Goal: Contribute content: Contribute content

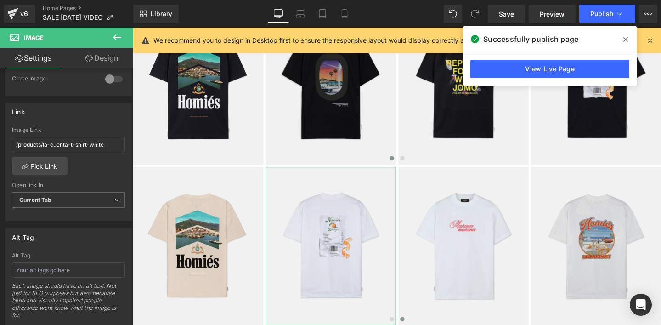
scroll to position [369, 0]
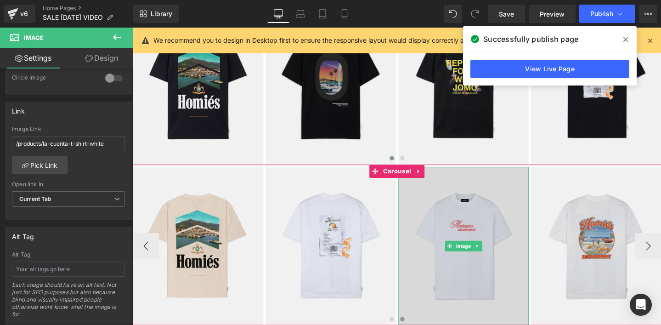
click at [448, 249] on img at bounding box center [480, 257] width 137 height 167
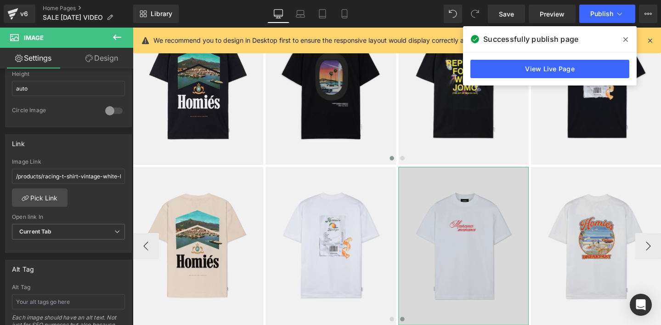
scroll to position [338, 0]
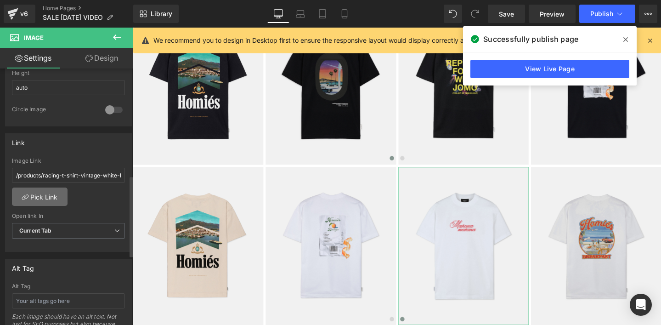
click at [41, 198] on link "Pick Link" at bounding box center [40, 196] width 56 height 18
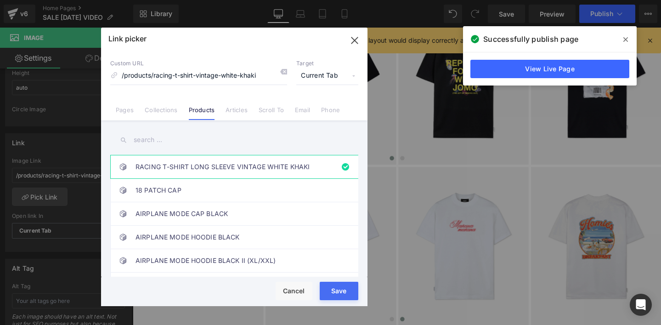
click at [148, 140] on input "text" at bounding box center [234, 140] width 248 height 21
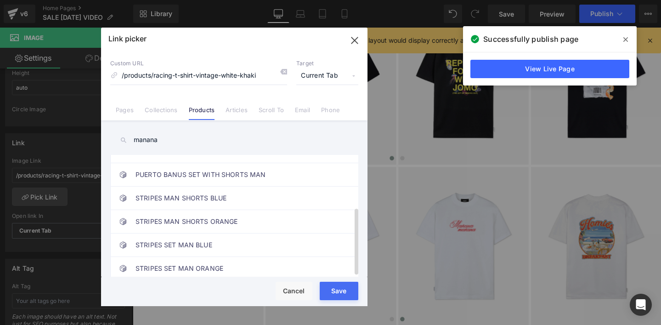
scroll to position [0, 0]
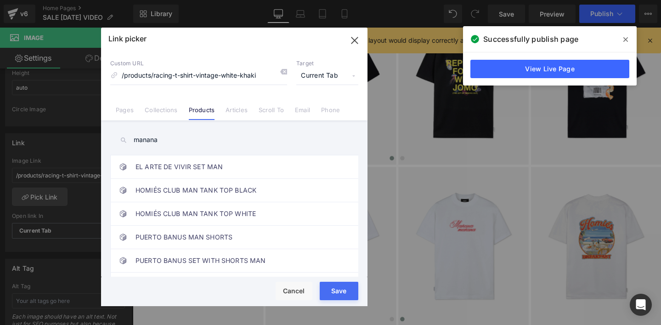
click at [150, 143] on input "manana" at bounding box center [234, 140] width 248 height 21
paste input "MAÑANA T-SHIRT WHITE"
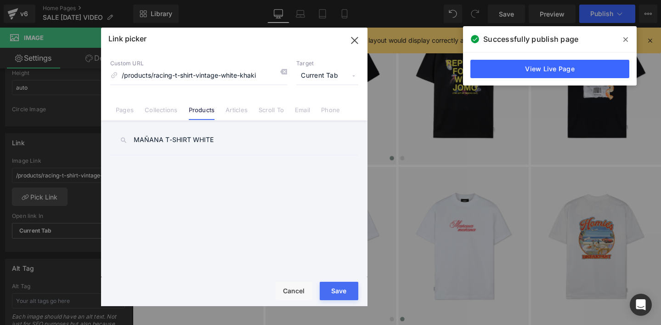
click at [145, 141] on input "MAÑANA T-SHIRT WHITE" at bounding box center [234, 140] width 248 height 21
click at [192, 143] on input "MAÑANA T-SHIRT WHITE" at bounding box center [234, 140] width 248 height 21
click at [216, 141] on input "MAÑANA T-SHIRT WHITE" at bounding box center [234, 140] width 248 height 21
click at [163, 137] on input "MAÑANA T-SHIRT WHITE" at bounding box center [234, 140] width 248 height 21
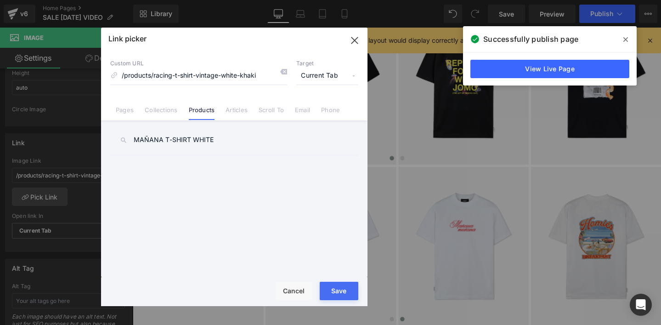
click at [164, 138] on input "MAÑANA T-SHIRT WHITE" at bounding box center [234, 140] width 248 height 21
click at [166, 141] on input "MAÑANA" at bounding box center [234, 140] width 248 height 21
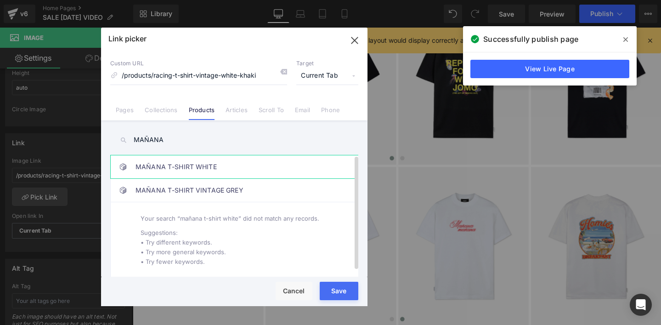
type input "MAÑANA"
click at [172, 169] on link "MAÑANA T-SHIRT WHITE" at bounding box center [236, 166] width 202 height 23
type input "/products/manana-t-shirt-white"
click at [327, 294] on button "Save" at bounding box center [339, 291] width 39 height 18
type input "/products/manana-t-shirt-white"
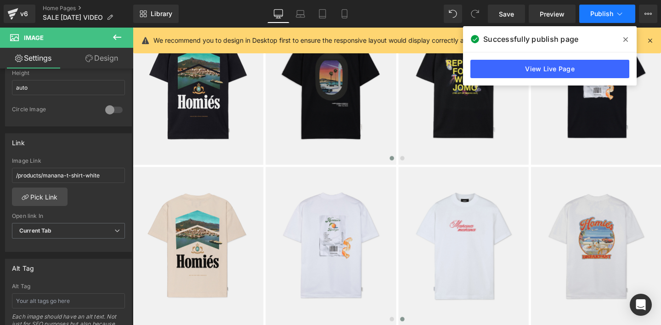
click at [597, 15] on span "Publish" at bounding box center [601, 13] width 23 height 7
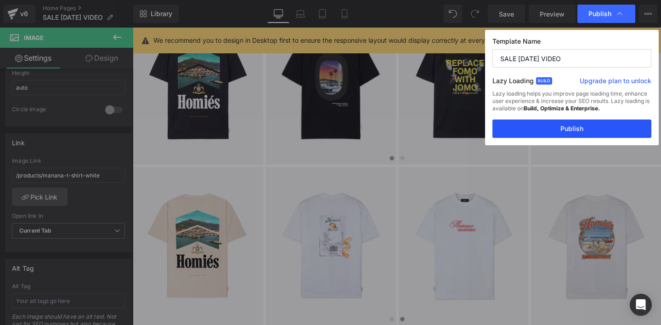
drag, startPoint x: 554, startPoint y: 126, endPoint x: 395, endPoint y: 91, distance: 162.6
click at [554, 126] on button "Publish" at bounding box center [571, 128] width 159 height 18
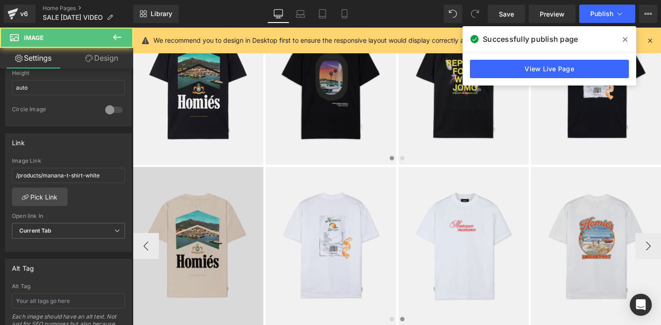
click at [477, 228] on img at bounding box center [480, 257] width 137 height 167
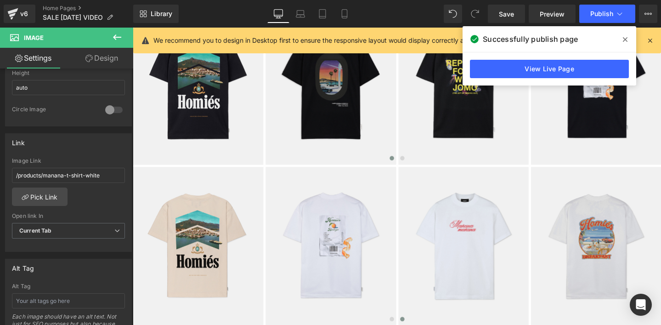
click at [624, 39] on icon at bounding box center [625, 39] width 5 height 7
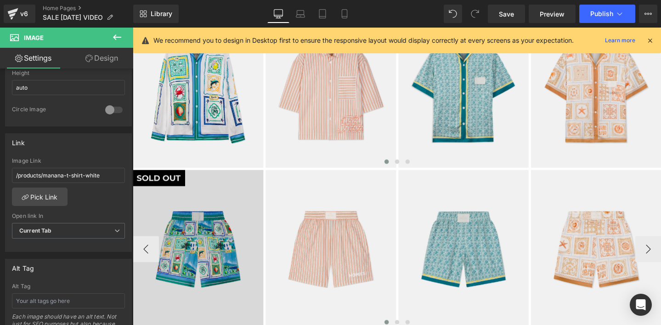
scroll to position [177, 0]
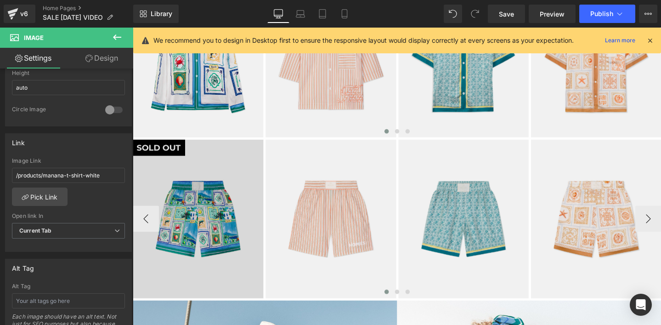
click at [170, 190] on img at bounding box center [201, 228] width 137 height 167
click at [173, 152] on img at bounding box center [201, 228] width 137 height 167
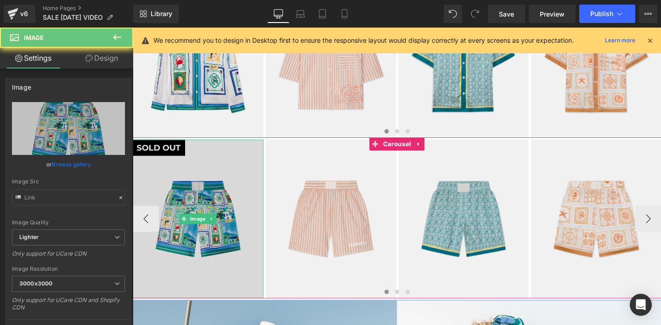
type input "[URL][DOMAIN_NAME]"
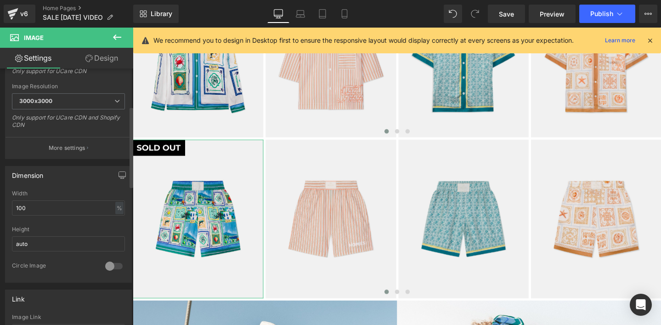
scroll to position [42, 0]
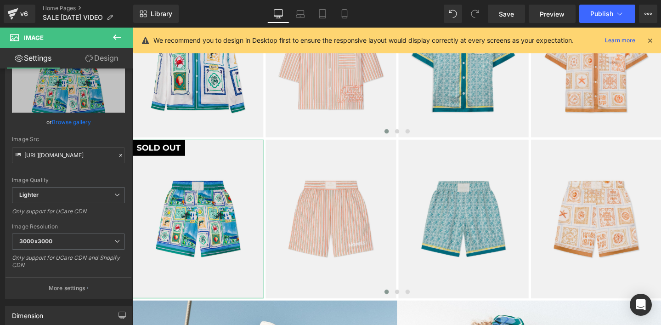
click at [110, 56] on link "Design" at bounding box center [101, 58] width 67 height 21
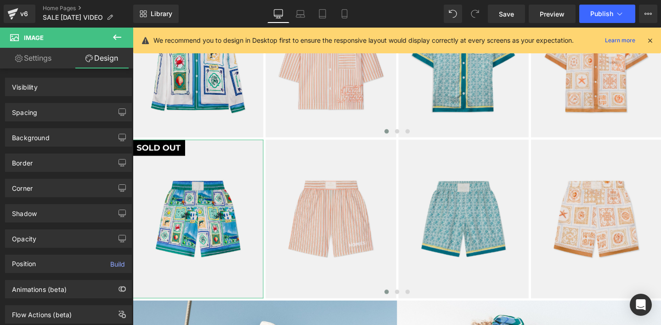
click at [26, 89] on div "Visibility" at bounding box center [25, 84] width 26 height 13
click at [25, 87] on div "Visibility" at bounding box center [25, 84] width 26 height 13
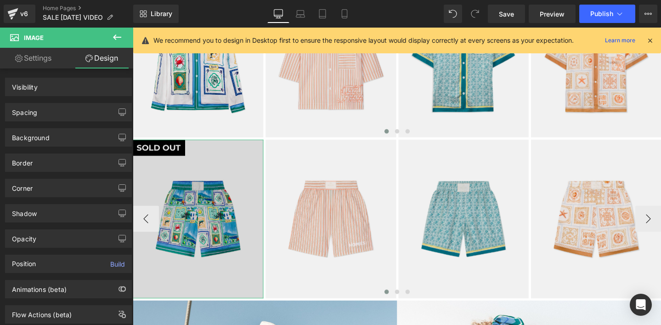
click at [200, 223] on div "Image" at bounding box center [201, 228] width 137 height 167
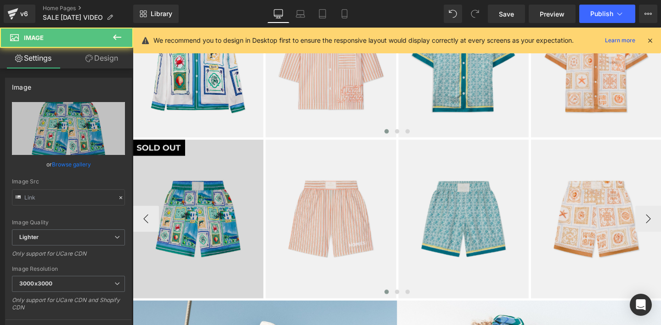
type input "[URL][DOMAIN_NAME]"
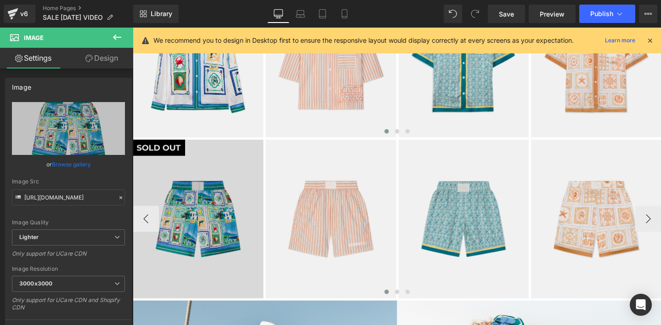
click at [192, 226] on div "Image" at bounding box center [201, 228] width 137 height 167
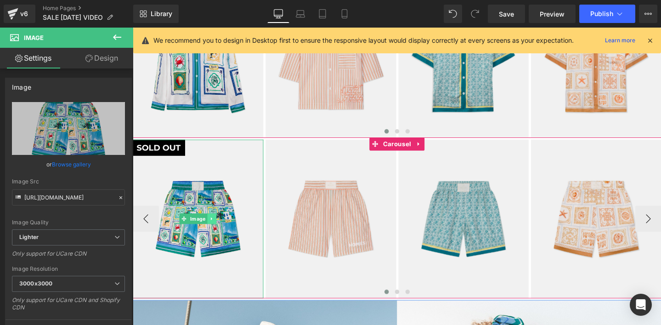
click at [218, 228] on icon at bounding box center [216, 228] width 5 height 6
click at [211, 230] on icon at bounding box center [211, 228] width 5 height 5
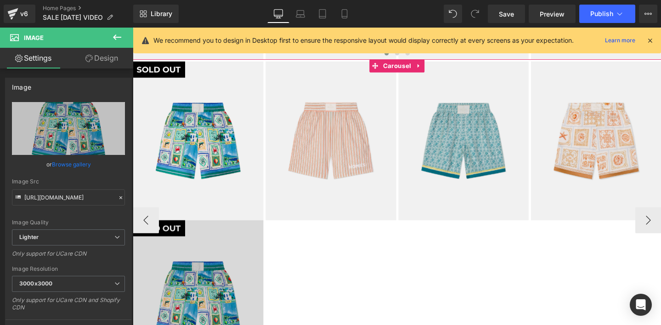
scroll to position [246, 0]
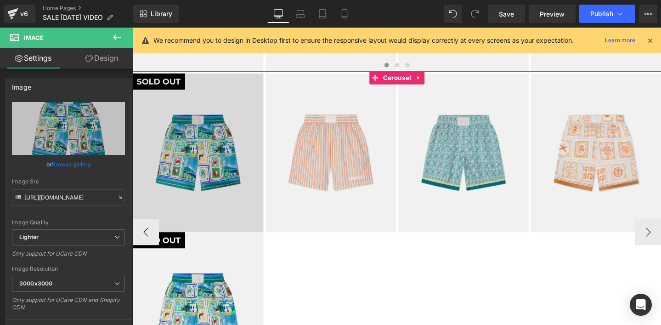
click at [180, 135] on img at bounding box center [201, 159] width 137 height 167
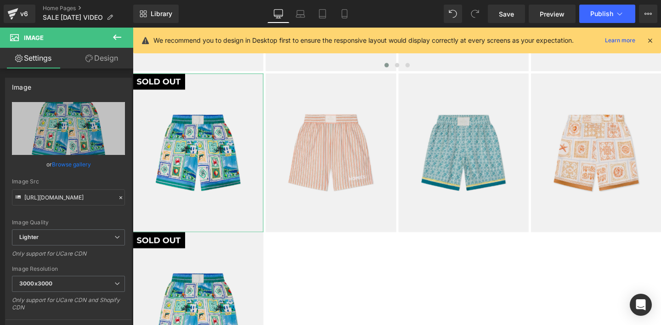
click at [106, 58] on link "Design" at bounding box center [101, 58] width 67 height 21
click at [0, 0] on div "Visibility" at bounding box center [0, 0] width 0 height 0
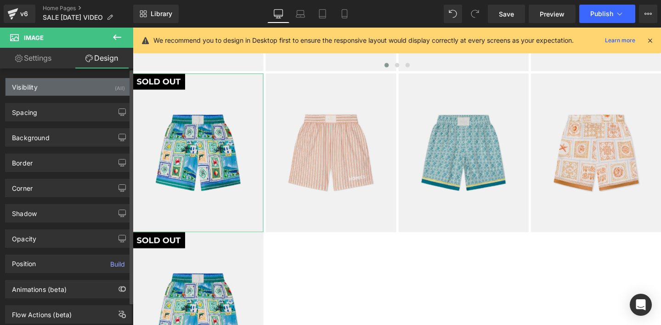
click at [26, 87] on div "Visibility" at bounding box center [25, 84] width 26 height 13
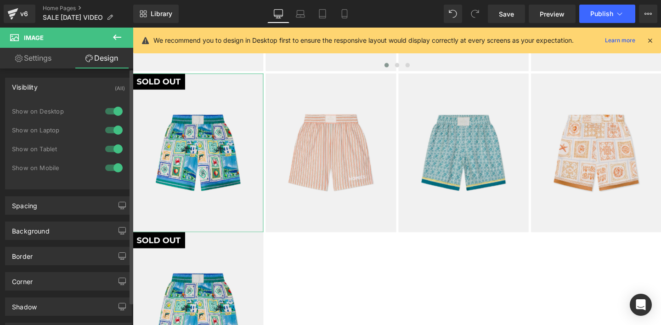
click at [113, 169] on div at bounding box center [114, 167] width 22 height 15
click at [106, 165] on div at bounding box center [114, 167] width 22 height 15
click at [111, 150] on div at bounding box center [114, 148] width 22 height 15
click at [107, 132] on div at bounding box center [114, 130] width 22 height 15
click at [106, 111] on div at bounding box center [114, 111] width 22 height 15
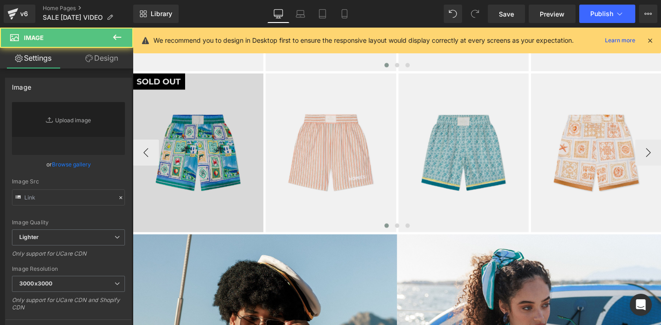
click at [179, 127] on img at bounding box center [201, 159] width 137 height 167
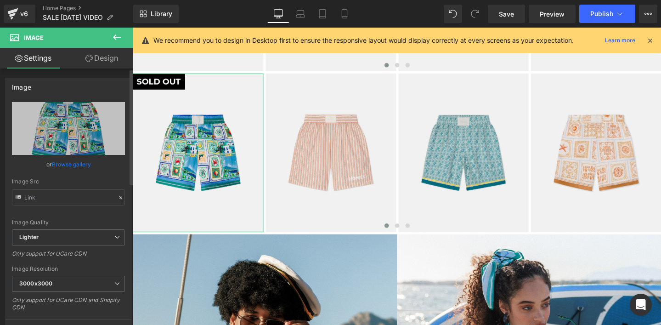
type input "[URL][DOMAIN_NAME]"
click at [107, 59] on link "Design" at bounding box center [101, 58] width 67 height 21
click at [0, 0] on div "Visibility" at bounding box center [0, 0] width 0 height 0
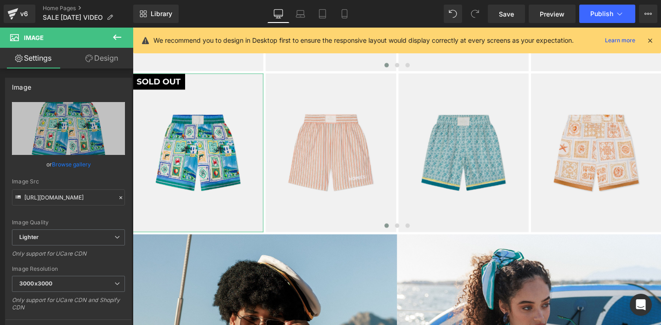
click at [0, 0] on div "Visibility" at bounding box center [0, 0] width 0 height 0
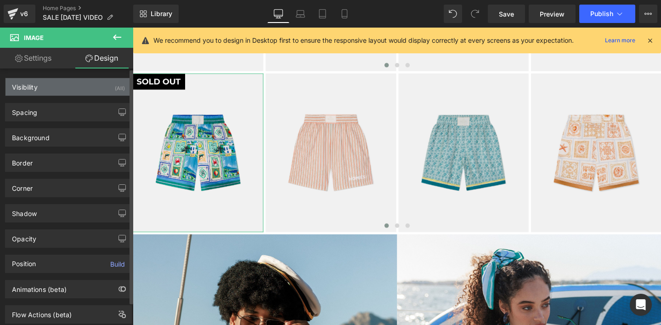
click at [34, 88] on div "Visibility" at bounding box center [25, 84] width 26 height 13
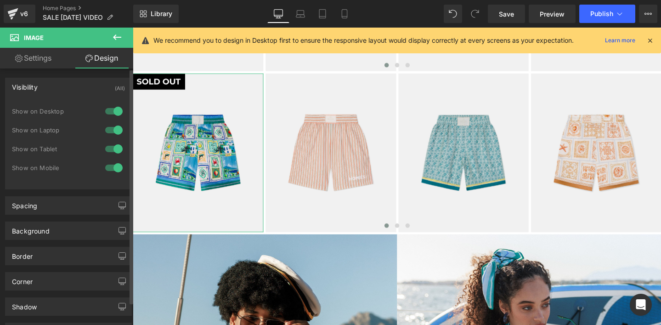
click at [109, 167] on div at bounding box center [114, 167] width 22 height 15
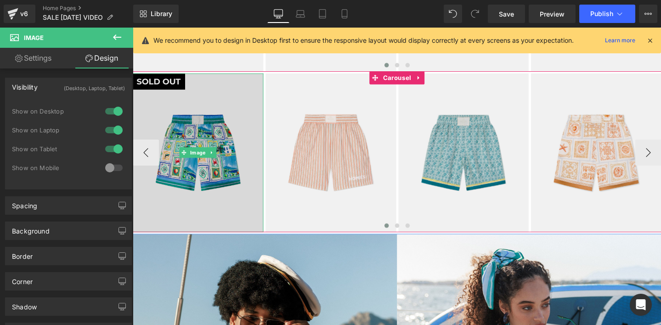
click at [187, 127] on img at bounding box center [201, 159] width 137 height 167
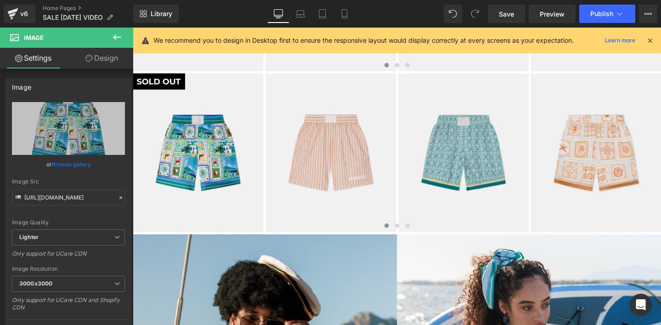
scroll to position [156, 0]
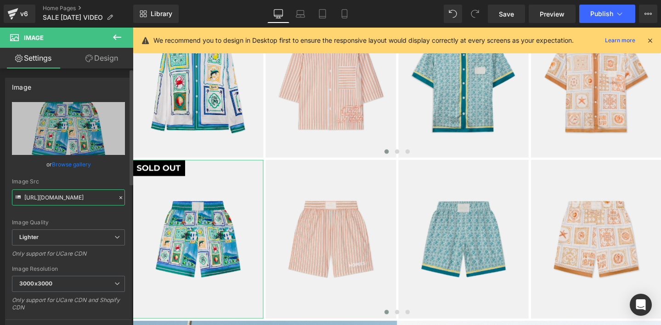
click at [55, 198] on input "[URL][DOMAIN_NAME]" at bounding box center [68, 197] width 113 height 16
click at [84, 217] on div "Image Quality Lighter Lightest Lighter Lighter Lightest Only support for UCare …" at bounding box center [68, 165] width 113 height 127
type input "[URL][DOMAIN_NAME]"
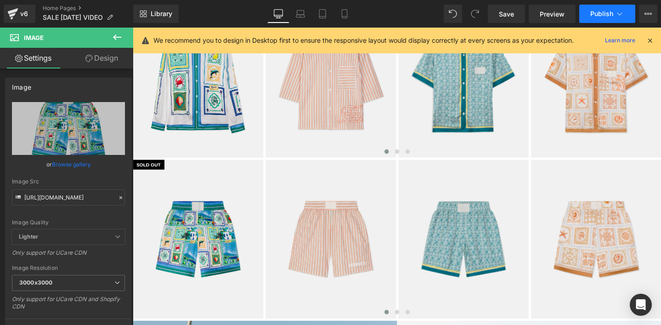
click at [597, 11] on span "Publish" at bounding box center [601, 13] width 23 height 7
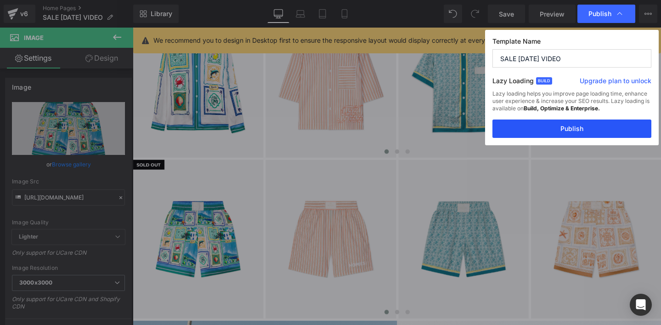
click at [530, 130] on button "Publish" at bounding box center [571, 128] width 159 height 18
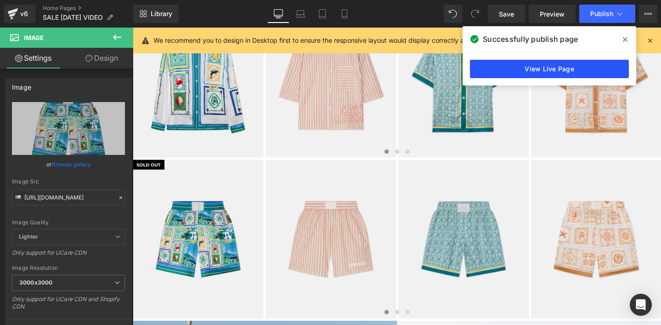
click at [526, 72] on link "View Live Page" at bounding box center [549, 69] width 159 height 18
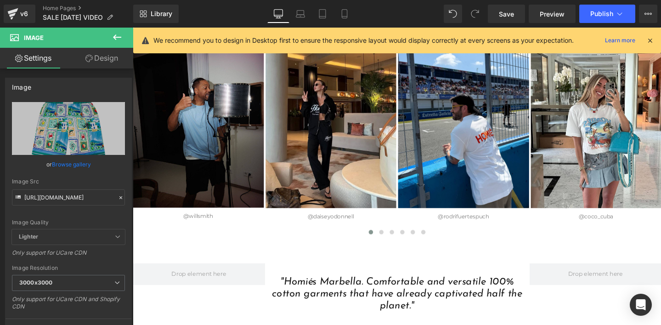
scroll to position [2010, 0]
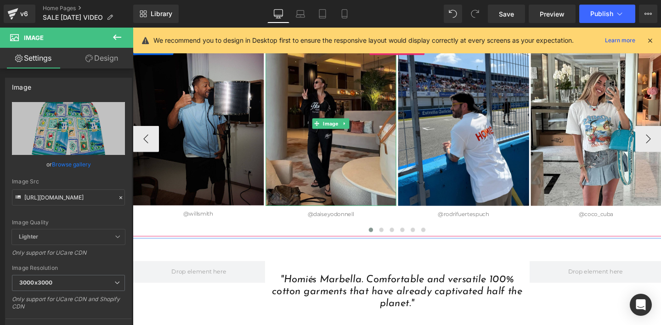
click at [311, 170] on img at bounding box center [341, 129] width 138 height 172
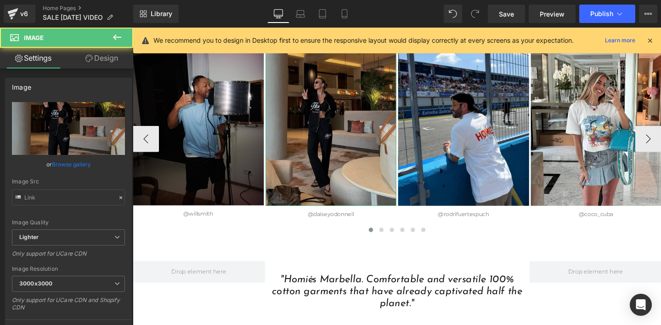
type input "[URL][DOMAIN_NAME]"
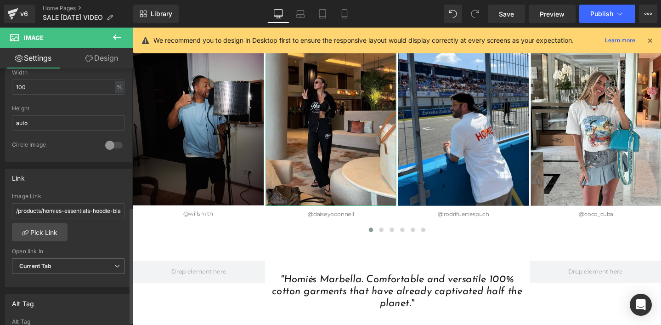
scroll to position [306, 0]
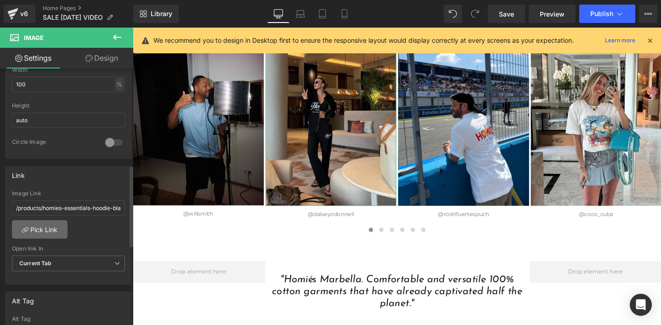
click at [46, 225] on link "Pick Link" at bounding box center [40, 229] width 56 height 18
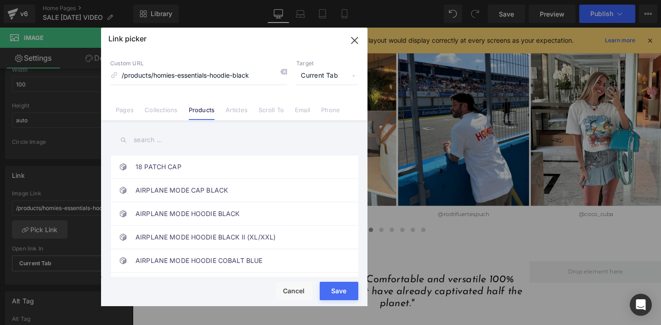
click at [166, 140] on input "text" at bounding box center [234, 140] width 248 height 21
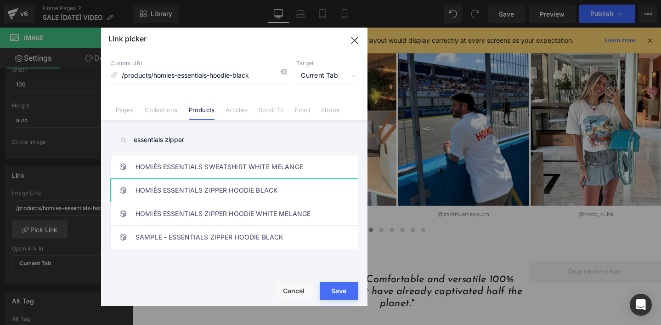
type input "essentials zipper"
click at [175, 192] on link "HOMIÉS ESSENTIALS ZIPPER HOODIE BLACK" at bounding box center [236, 190] width 202 height 23
type input "/products/homies-essentials-zipper-hoodie-black"
click at [327, 293] on div "Rendering Content" at bounding box center [330, 288] width 56 height 10
drag, startPoint x: 338, startPoint y: 295, endPoint x: 214, endPoint y: 282, distance: 123.8
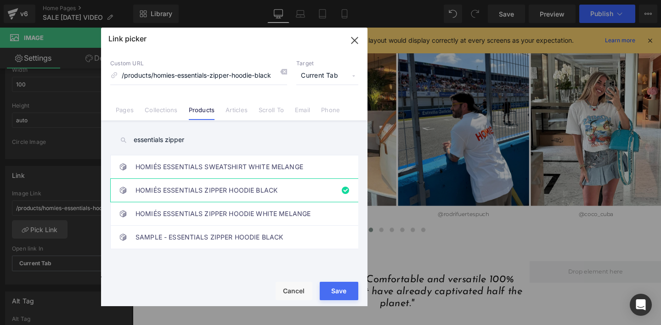
click at [338, 295] on button "Save" at bounding box center [339, 291] width 39 height 18
type input "/products/homies-essentials-zipper-hoodie-black"
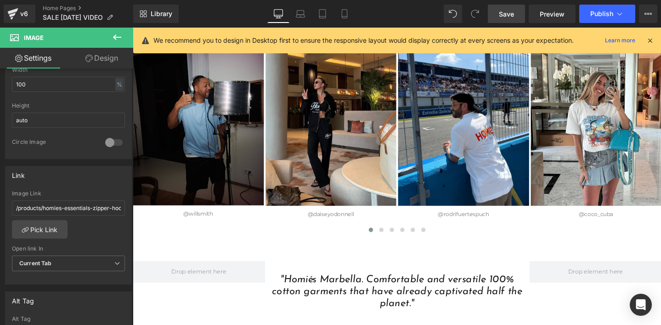
scroll to position [1990, 0]
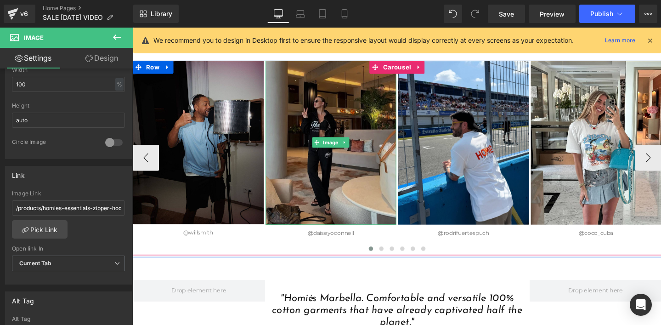
click at [308, 173] on img at bounding box center [341, 148] width 138 height 172
click at [313, 181] on img at bounding box center [341, 148] width 138 height 172
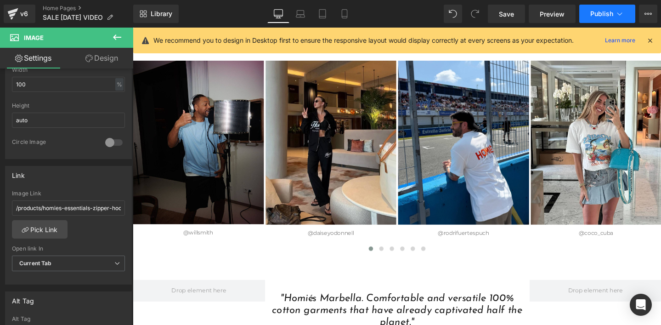
click at [605, 15] on span "Publish" at bounding box center [601, 13] width 23 height 7
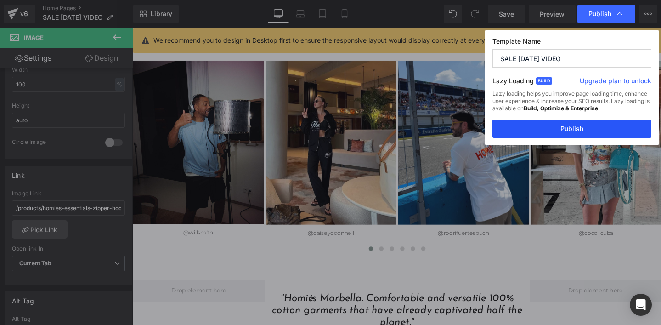
click at [548, 133] on button "Publish" at bounding box center [571, 128] width 159 height 18
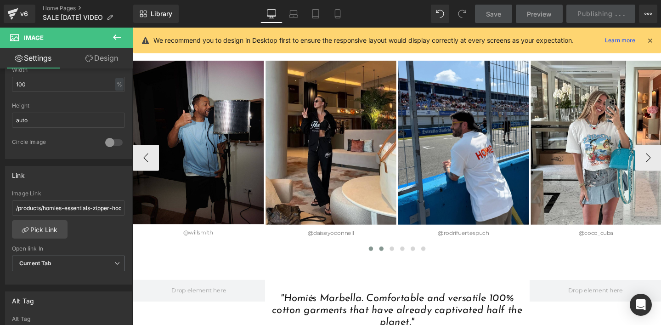
click at [393, 260] on span at bounding box center [394, 260] width 5 height 5
click at [394, 259] on span at bounding box center [394, 260] width 5 height 5
